Goal: Task Accomplishment & Management: Complete application form

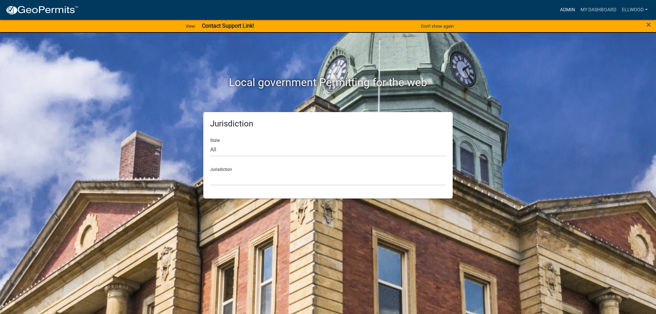
click at [568, 6] on link "Admin" at bounding box center [568, 9] width 21 height 13
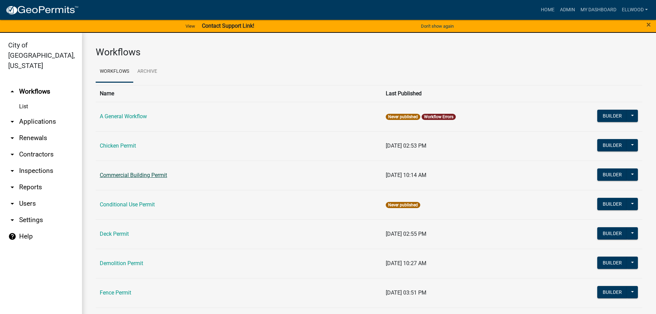
click at [137, 175] on link "Commercial Building Permit" at bounding box center [133, 175] width 67 height 6
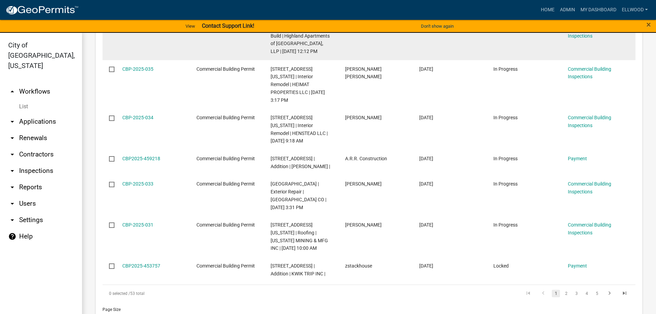
scroll to position [953, 0]
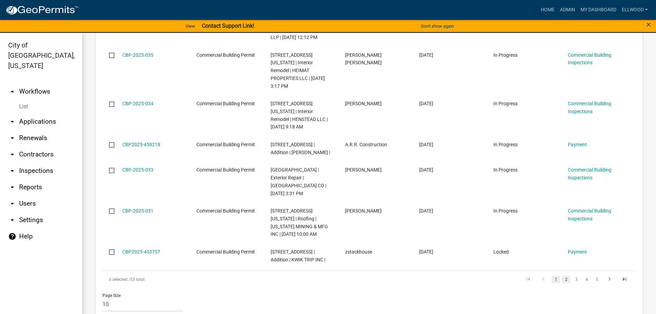
click at [564, 276] on link "2" at bounding box center [566, 280] width 8 height 8
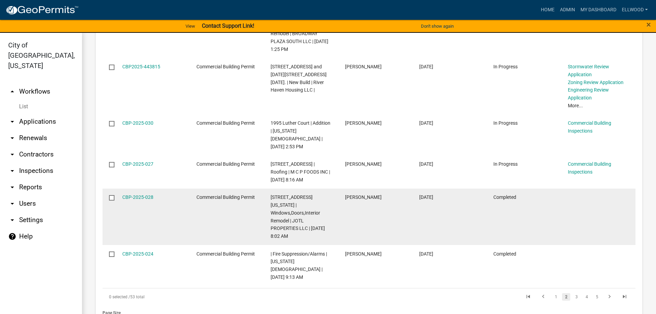
scroll to position [1030, 0]
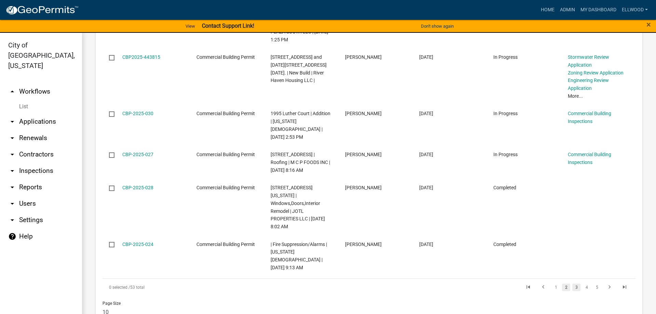
click at [577, 284] on link "3" at bounding box center [577, 288] width 8 height 8
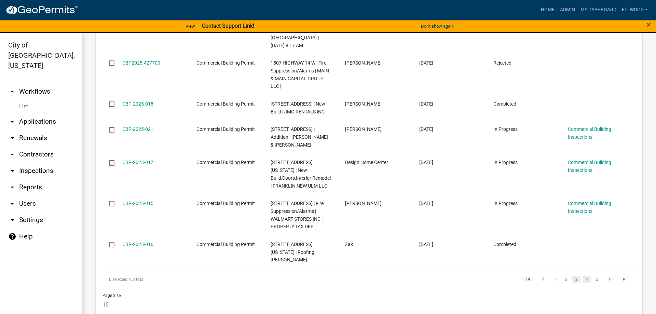
click at [589, 276] on link "4" at bounding box center [587, 280] width 8 height 8
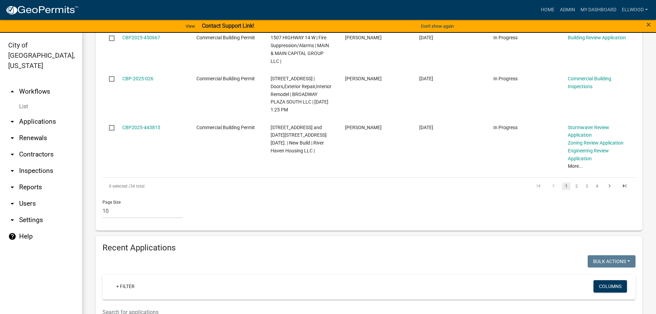
scroll to position [578, 0]
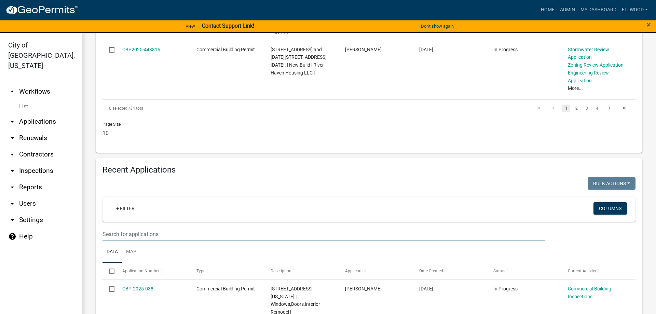
click at [123, 227] on input "text" at bounding box center [324, 234] width 443 height 14
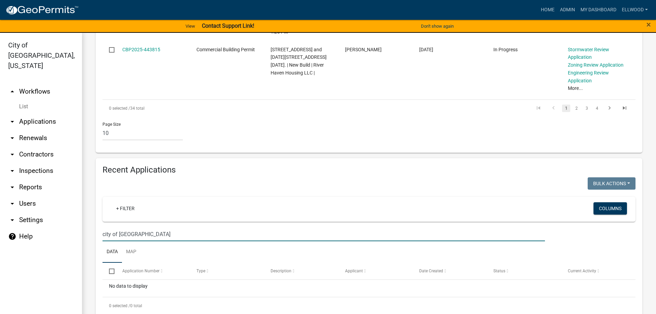
type input "city of new ulm"
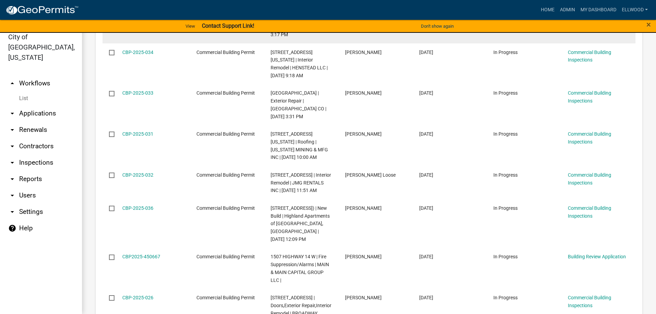
scroll to position [0, 0]
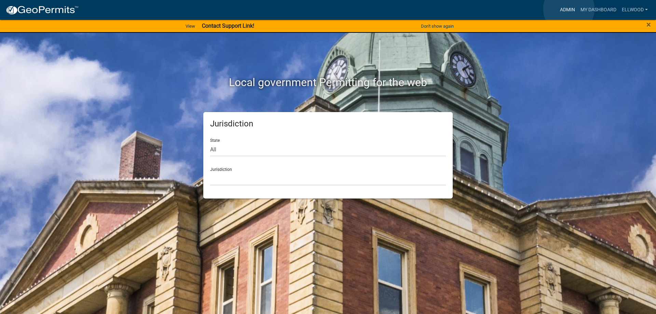
click at [569, 9] on link "Admin" at bounding box center [568, 9] width 21 height 13
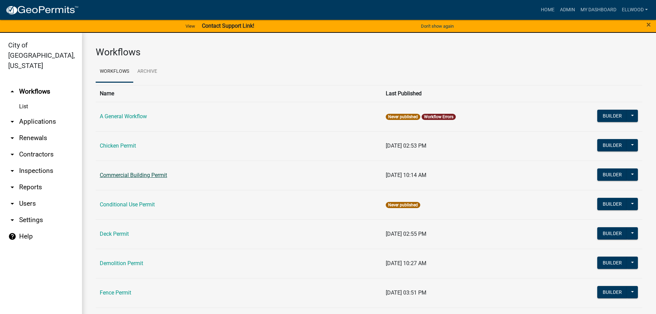
click at [137, 177] on link "Commercial Building Permit" at bounding box center [133, 175] width 67 height 6
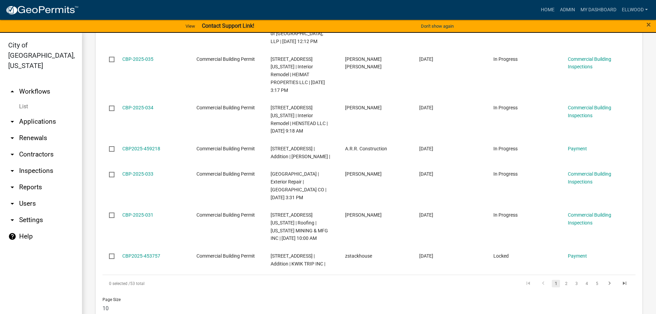
scroll to position [953, 0]
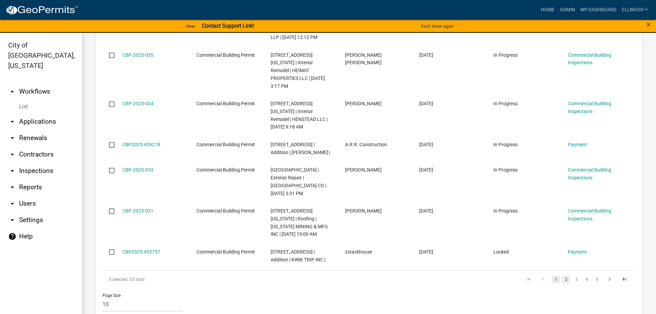
click at [567, 276] on link "2" at bounding box center [566, 280] width 8 height 8
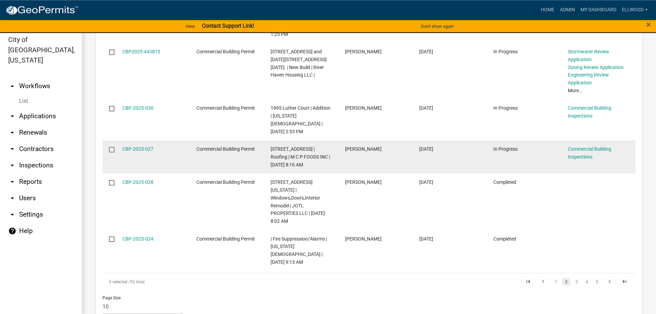
scroll to position [8, 0]
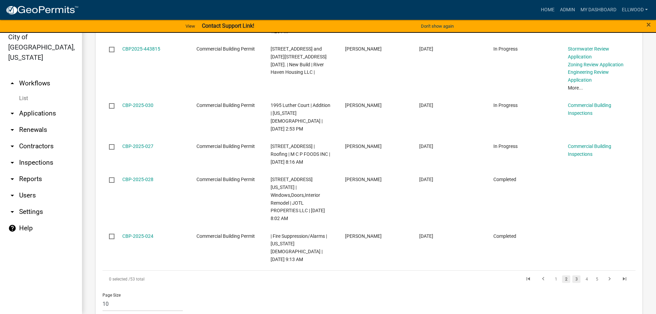
click at [578, 276] on link "3" at bounding box center [577, 280] width 8 height 8
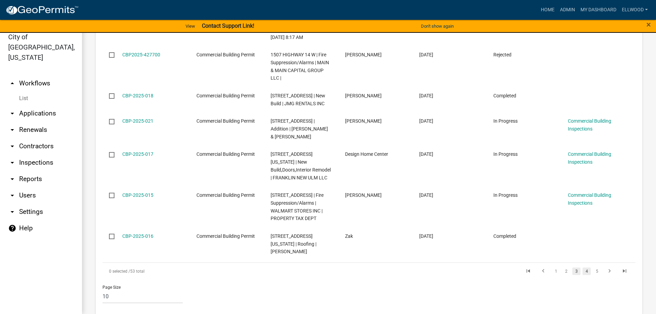
click at [587, 268] on link "4" at bounding box center [587, 272] width 8 height 8
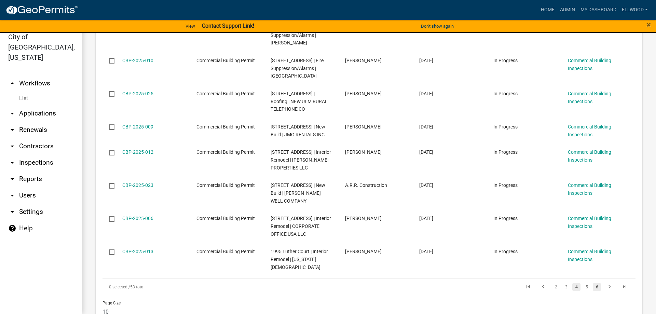
click at [597, 283] on link "6" at bounding box center [597, 287] width 8 height 8
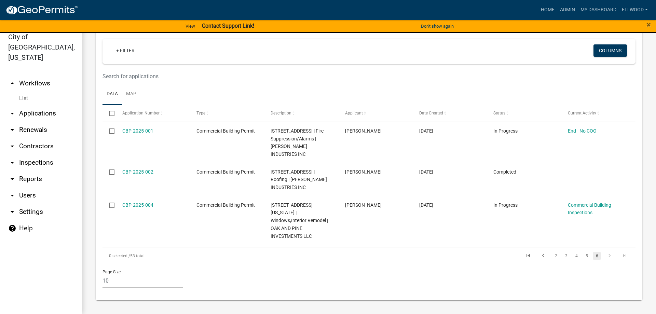
scroll to position [697, 0]
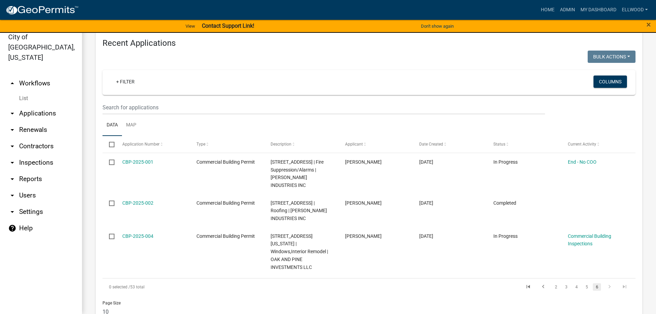
click at [14, 109] on icon "arrow_drop_down" at bounding box center [12, 113] width 8 height 8
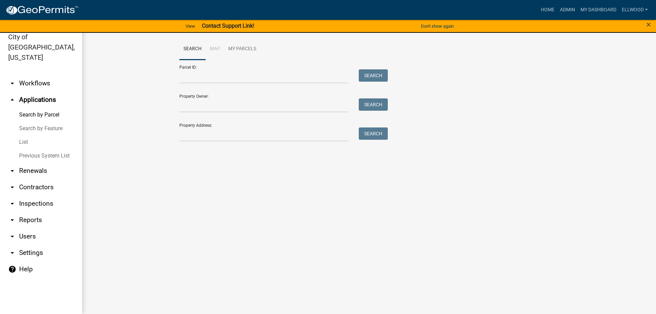
click at [26, 149] on link "Previous System List" at bounding box center [41, 156] width 82 height 14
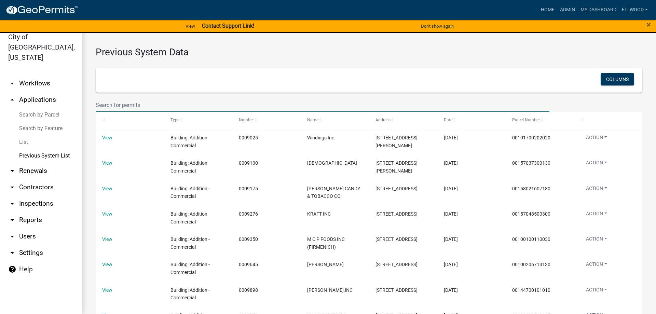
click at [116, 107] on input "text" at bounding box center [323, 105] width 454 height 14
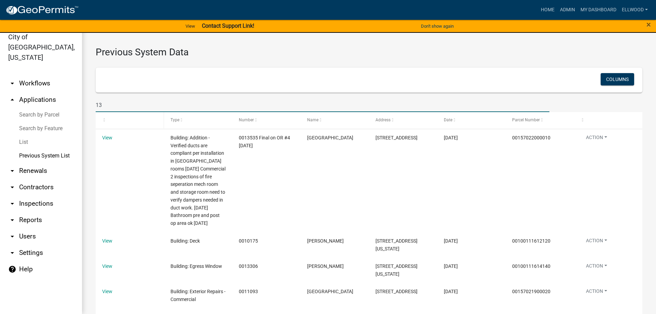
type input "1"
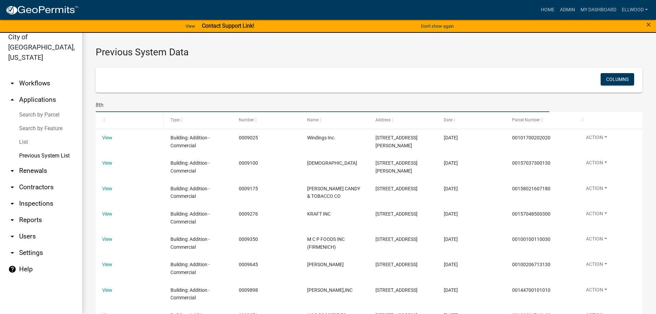
type input "8th"
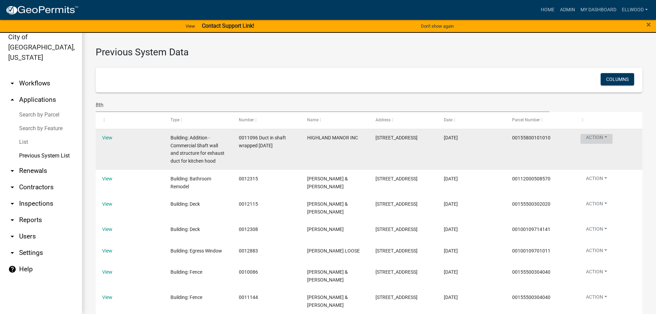
click at [603, 139] on button "Action" at bounding box center [597, 139] width 32 height 10
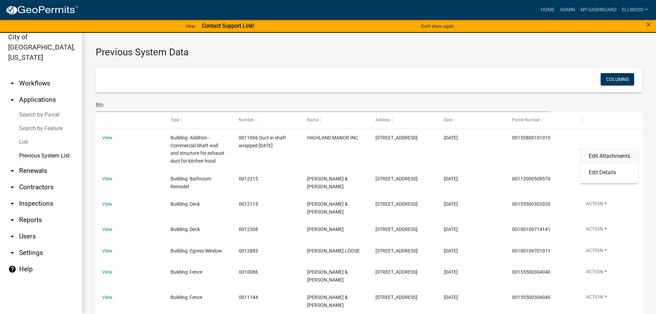
click at [607, 155] on link "Edit Attachments" at bounding box center [610, 156] width 58 height 16
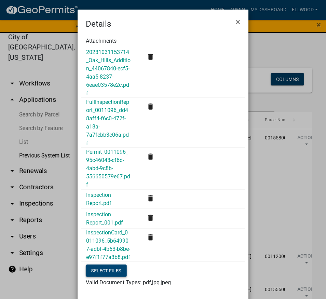
click at [114, 265] on button "Select files" at bounding box center [106, 271] width 41 height 12
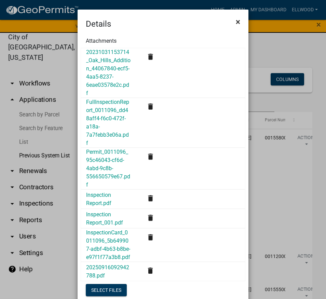
click at [237, 20] on span "×" at bounding box center [238, 22] width 4 height 10
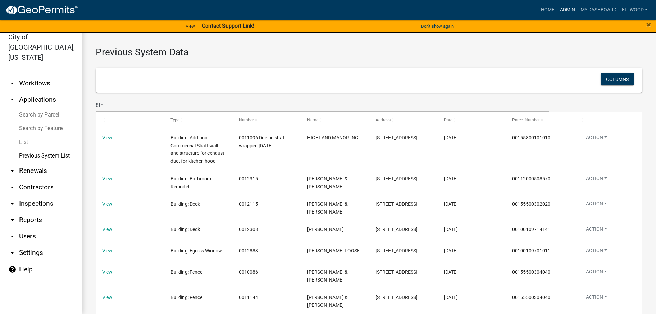
click at [569, 9] on link "Admin" at bounding box center [568, 9] width 21 height 13
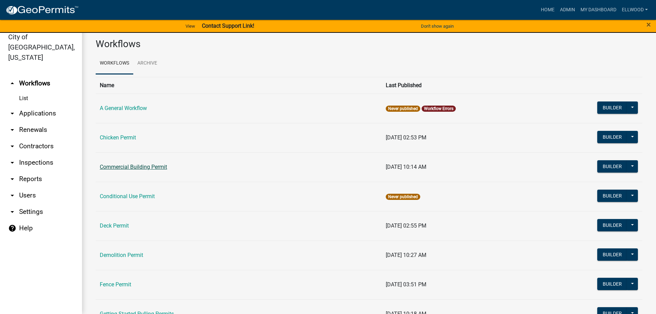
click at [142, 169] on link "Commercial Building Permit" at bounding box center [133, 167] width 67 height 6
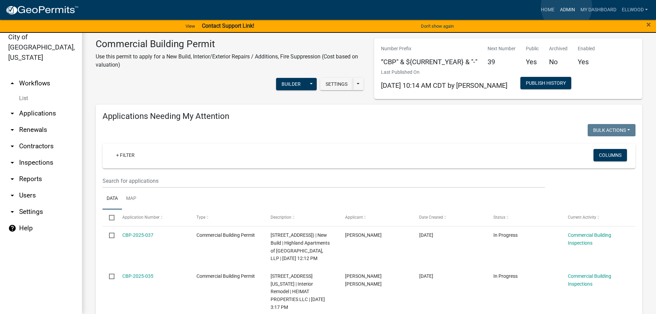
click at [567, 7] on link "Admin" at bounding box center [568, 9] width 21 height 13
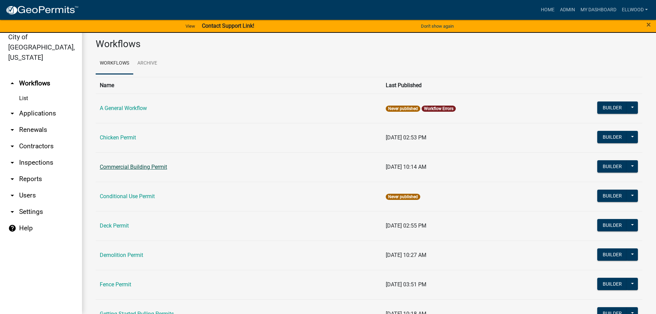
click at [130, 165] on link "Commercial Building Permit" at bounding box center [133, 167] width 67 height 6
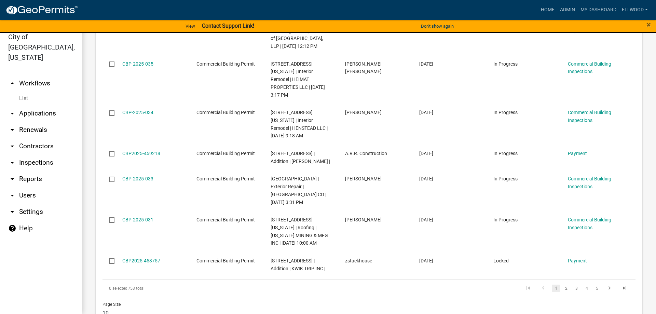
scroll to position [953, 0]
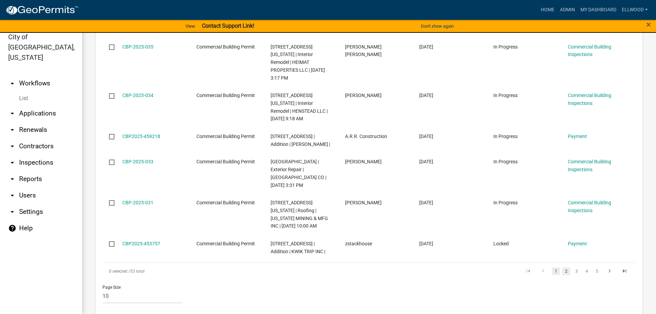
click at [566, 268] on link "2" at bounding box center [566, 272] width 8 height 8
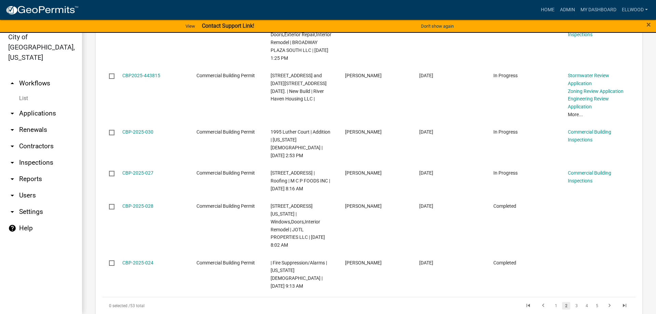
scroll to position [1030, 0]
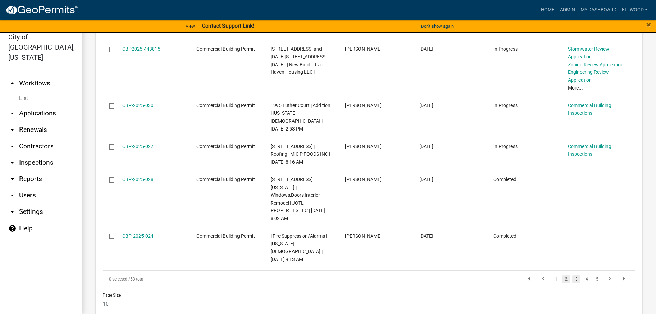
click at [579, 276] on link "3" at bounding box center [577, 280] width 8 height 8
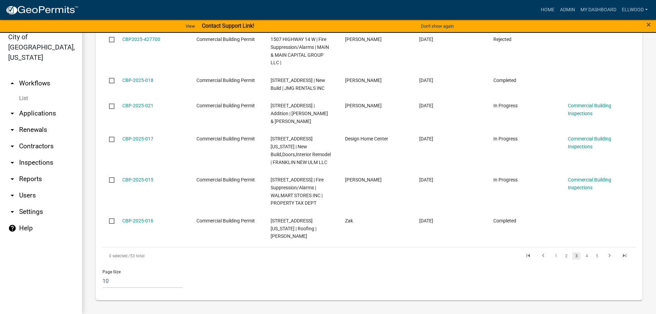
scroll to position [929, 0]
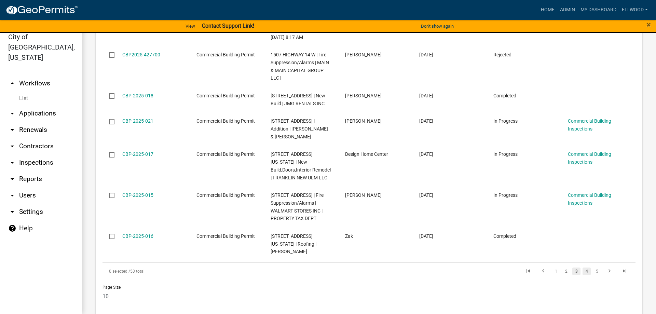
click at [587, 268] on link "4" at bounding box center [587, 272] width 8 height 8
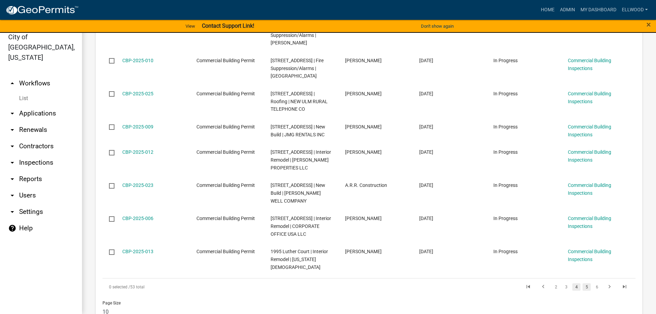
click at [589, 283] on link "5" at bounding box center [587, 287] width 8 height 8
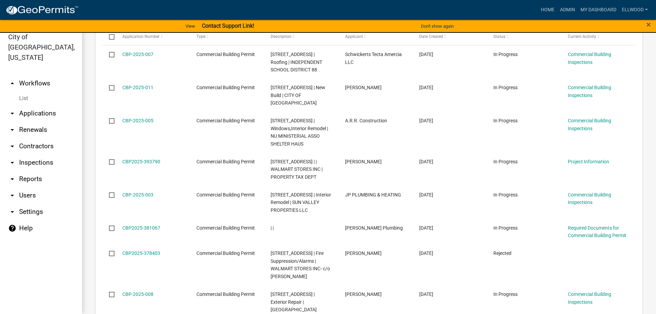
scroll to position [766, 0]
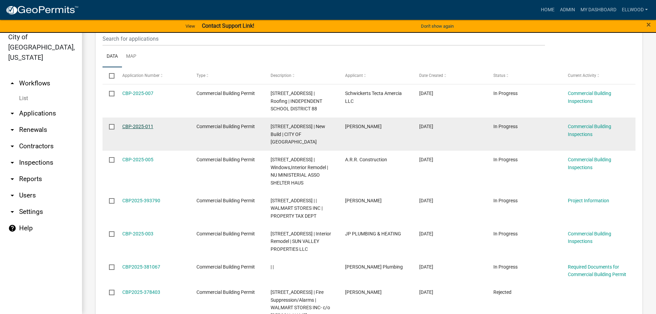
click at [149, 124] on link "CBP-2025-011" at bounding box center [137, 126] width 31 height 5
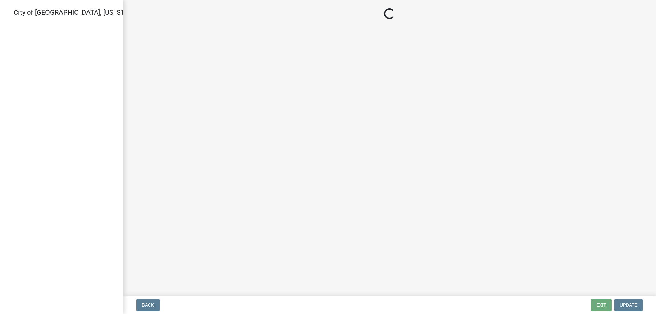
select select "805d55ac-e238-4e04-8f8e-acc067f36c3e"
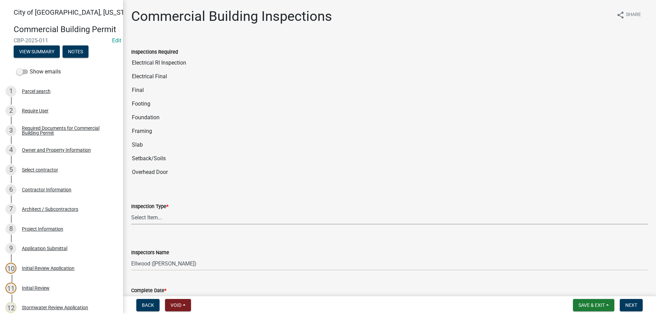
click at [131, 211] on select "Select Item... All Inspections Required 200 # 2Hr Hydro Test Meters (all) Attic…" at bounding box center [389, 218] width 517 height 14
click option "Setback/Soils" at bounding box center [0, 0] width 0 height 0
select select "f4e5eef2-0e86-4862-b279-71e4fba0d962"
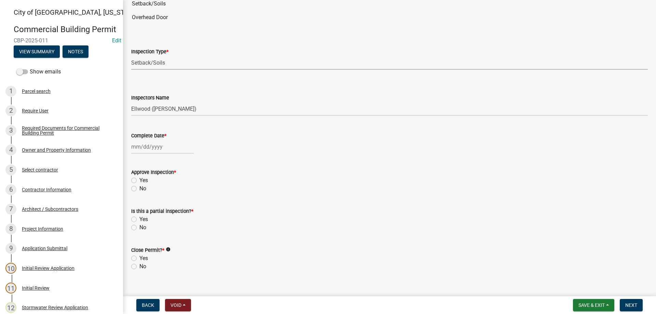
scroll to position [156, 0]
click at [154, 146] on input "Complete Date *" at bounding box center [162, 146] width 63 height 14
select select "9"
select select "2025"
click at [152, 204] on div "16" at bounding box center [149, 204] width 11 height 11
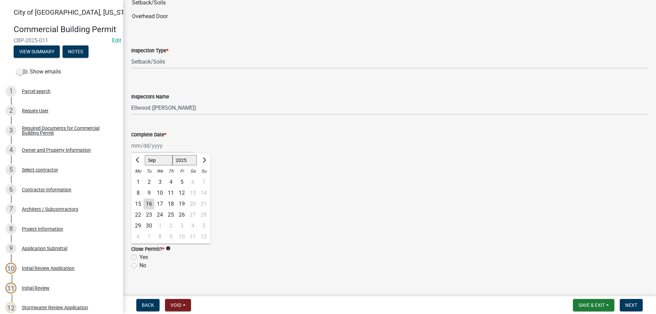
type input "[DATE]"
click at [140, 227] on label "No" at bounding box center [143, 227] width 7 height 8
click at [140, 227] on input "No" at bounding box center [142, 225] width 4 height 4
radio input "true"
click at [140, 266] on label "No" at bounding box center [143, 266] width 7 height 8
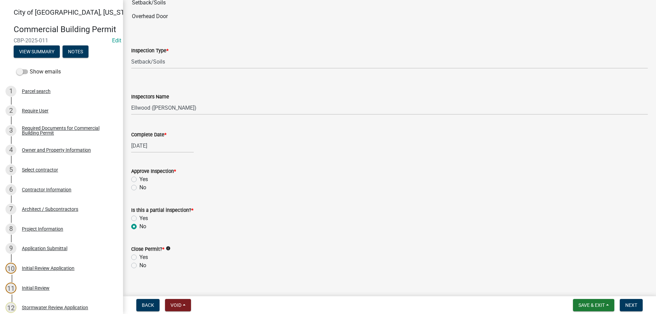
click at [140, 266] on input "No" at bounding box center [142, 264] width 4 height 4
radio input "true"
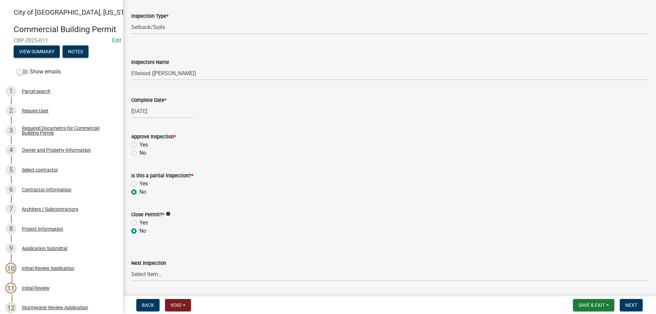
scroll to position [273, 0]
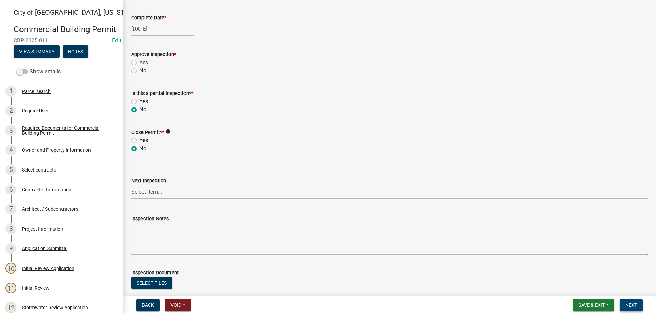
click at [636, 303] on span "Next" at bounding box center [632, 305] width 12 height 5
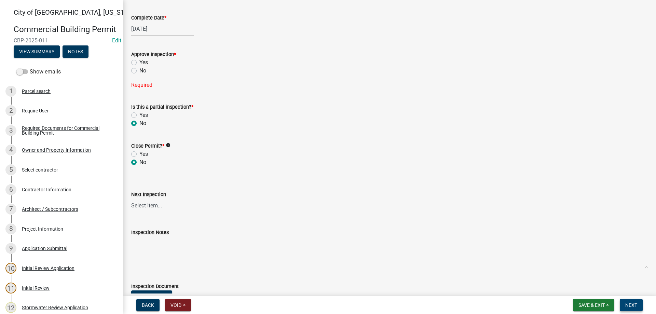
click at [626, 304] on span "Next" at bounding box center [632, 305] width 12 height 5
click at [140, 63] on label "Yes" at bounding box center [144, 62] width 9 height 8
click at [140, 63] on input "Yes" at bounding box center [142, 60] width 4 height 4
radio input "true"
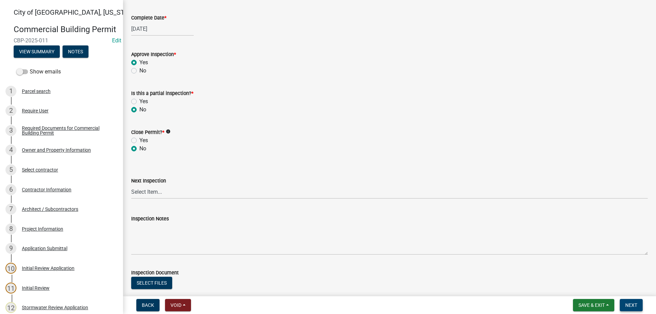
click at [625, 304] on button "Next" at bounding box center [631, 305] width 23 height 12
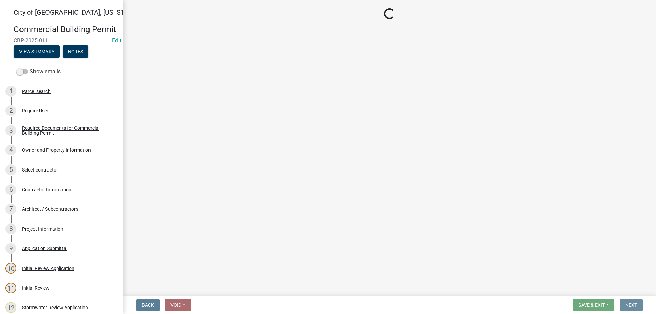
scroll to position [0, 0]
select select "805d55ac-e238-4e04-8f8e-acc067f36c3e"
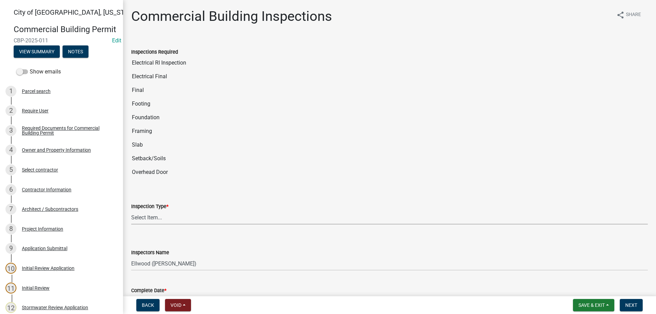
click at [131, 211] on select "Select Item... All Inspections Required 200 # 2Hr Hydro Test Meters (all) Attic…" at bounding box center [389, 218] width 517 height 14
click option "Footing" at bounding box center [0, 0] width 0 height 0
select select "da32e75b-3b09-44f9-a3d7-fccff23a21ca"
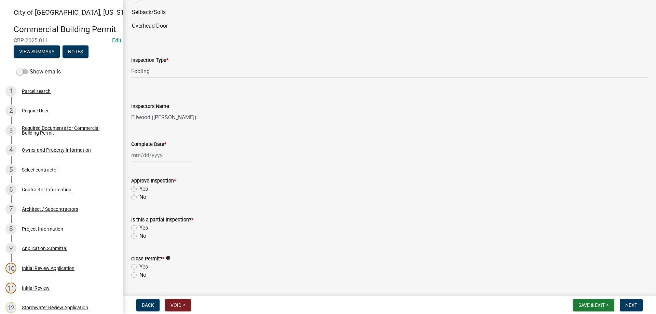
scroll to position [156, 0]
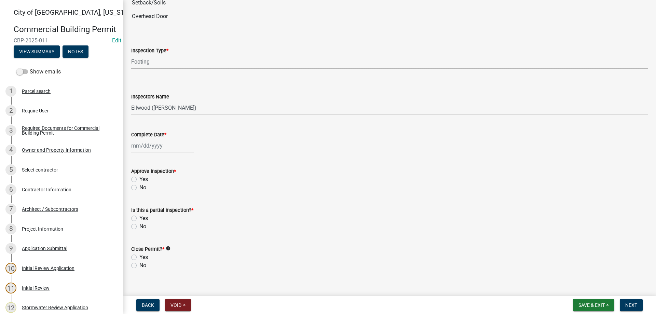
click at [155, 146] on input "Complete Date *" at bounding box center [162, 146] width 63 height 14
select select "9"
select select "2025"
click at [150, 202] on div "16" at bounding box center [149, 204] width 11 height 11
type input "[DATE]"
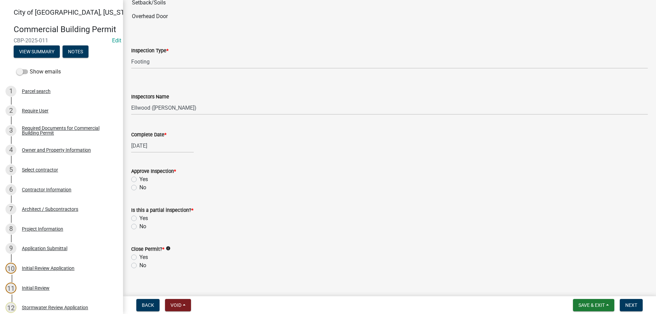
click at [140, 178] on label "Yes" at bounding box center [144, 179] width 9 height 8
click at [140, 178] on input "Yes" at bounding box center [142, 177] width 4 height 4
radio input "true"
click at [140, 227] on label "No" at bounding box center [143, 227] width 7 height 8
click at [140, 227] on input "No" at bounding box center [142, 225] width 4 height 4
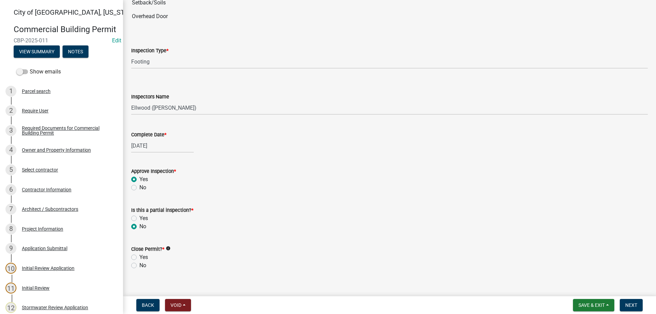
radio input "true"
click at [140, 265] on label "No" at bounding box center [143, 266] width 7 height 8
click at [140, 265] on input "No" at bounding box center [142, 264] width 4 height 4
radio input "true"
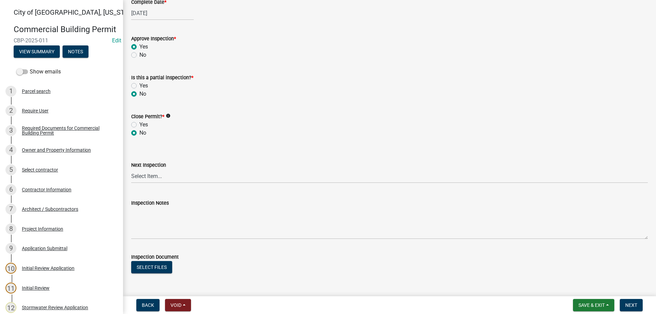
scroll to position [308, 0]
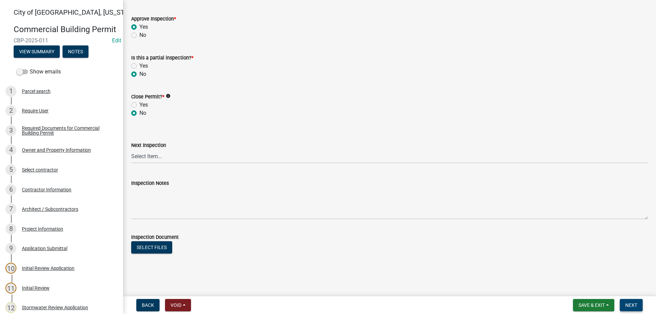
click at [635, 306] on span "Next" at bounding box center [632, 305] width 12 height 5
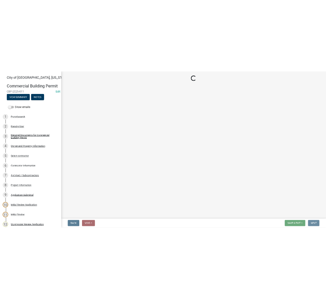
scroll to position [0, 0]
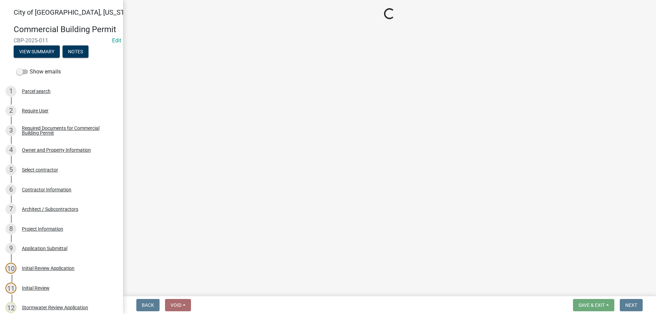
select select "805d55ac-e238-4e04-8f8e-acc067f36c3e"
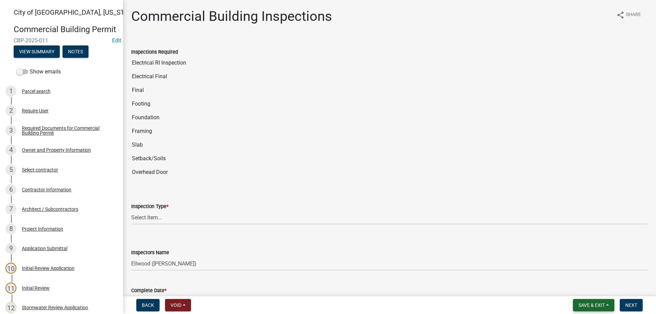
click at [584, 306] on span "Save & Exit" at bounding box center [592, 305] width 26 height 5
click at [584, 289] on button "Save & Exit" at bounding box center [587, 287] width 55 height 16
